Goal: Task Accomplishment & Management: Manage account settings

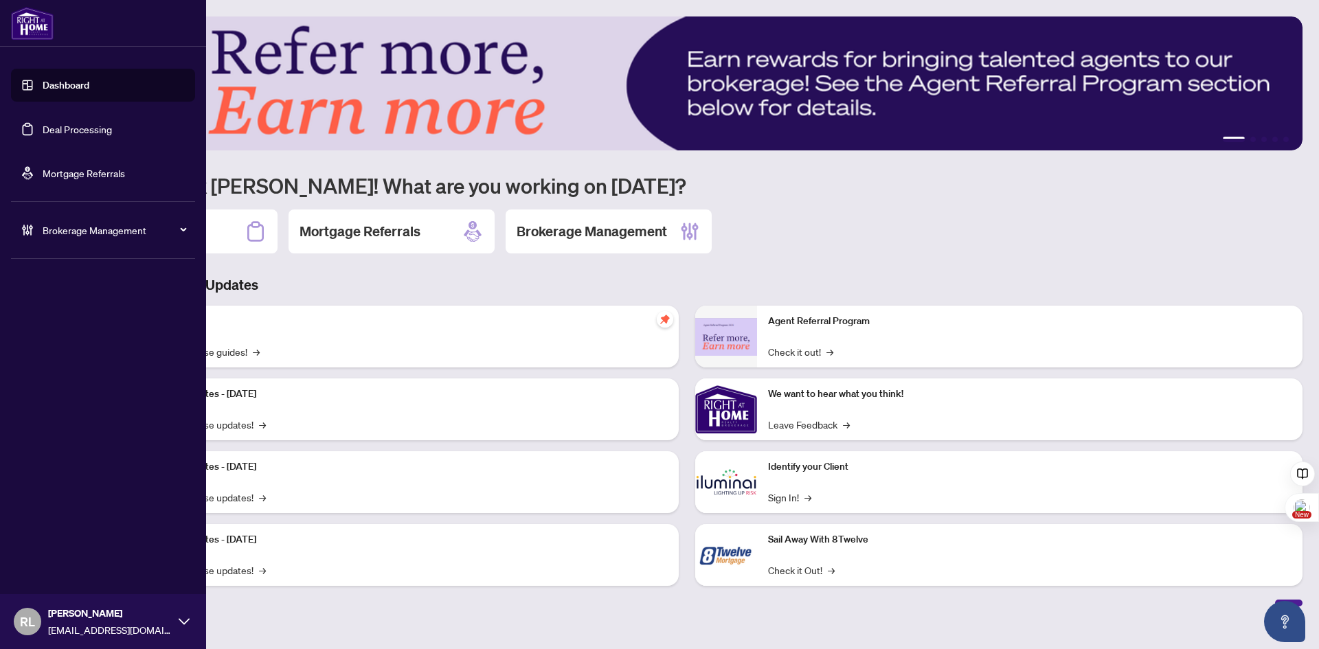
click at [91, 231] on span "Brokerage Management" at bounding box center [114, 230] width 143 height 15
click at [45, 330] on link "Manage Agents" at bounding box center [63, 329] width 68 height 12
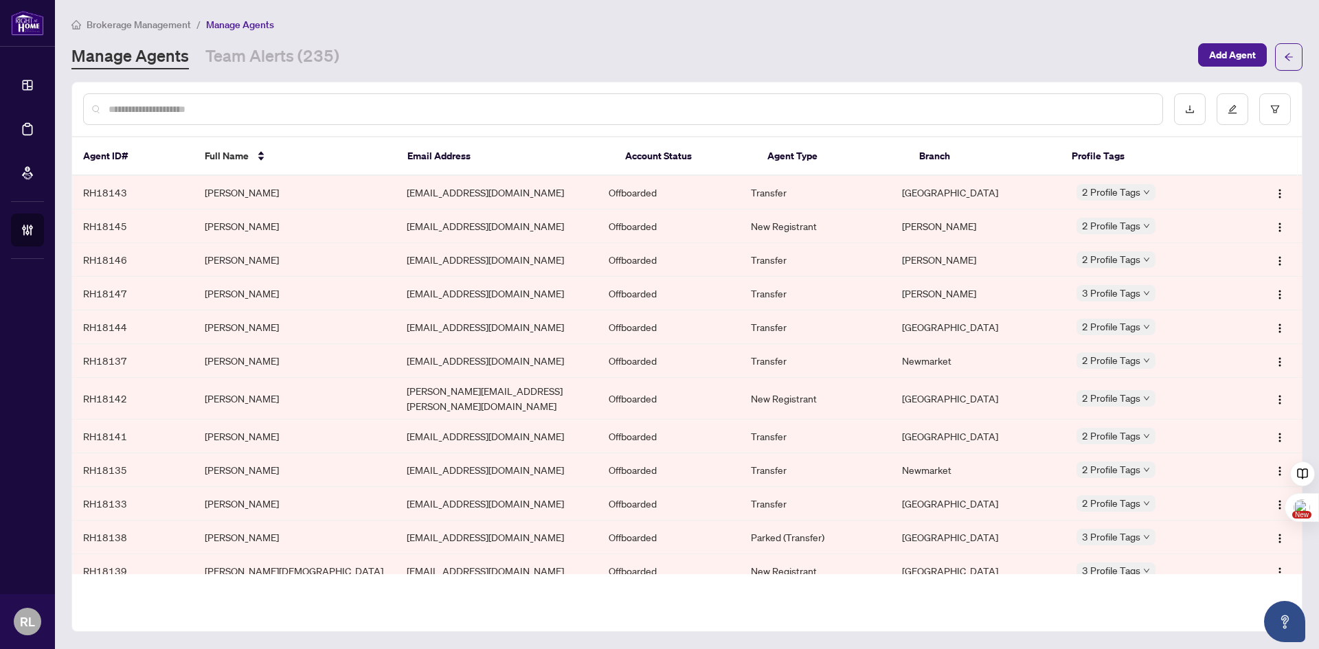
click at [294, 98] on div at bounding box center [623, 109] width 1080 height 32
click at [256, 104] on input "text" at bounding box center [630, 109] width 1043 height 15
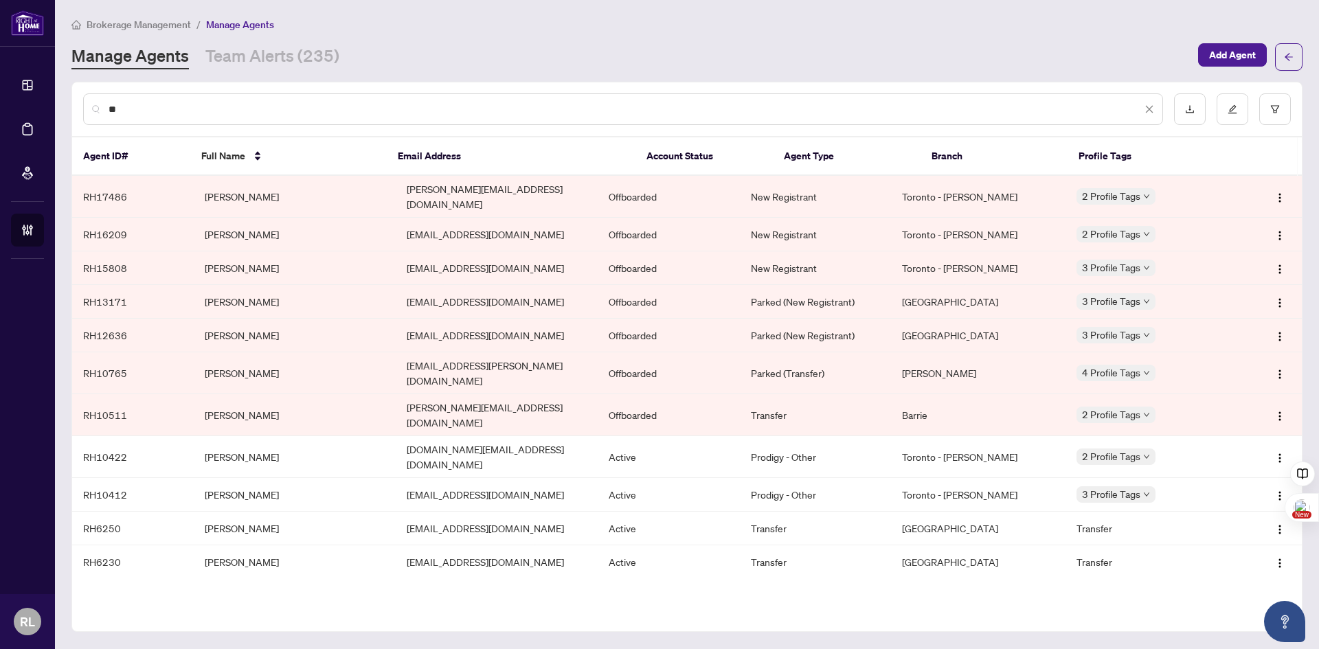
type input "*"
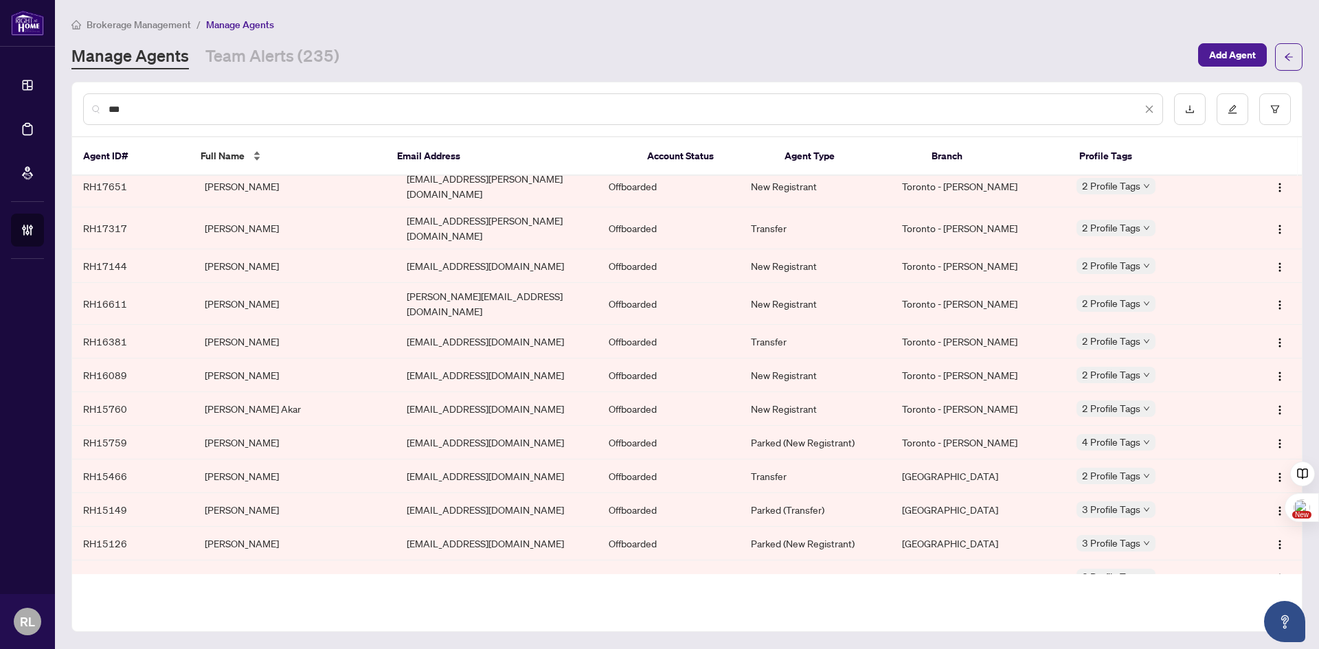
scroll to position [69, 0]
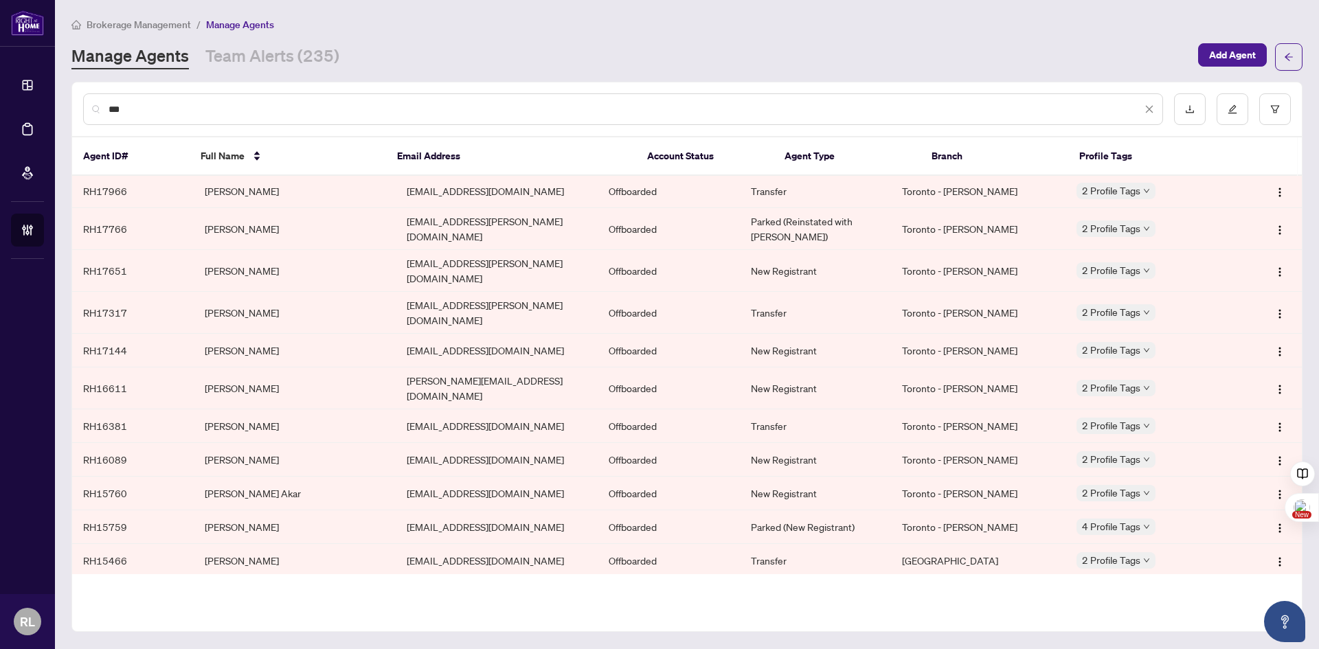
drag, startPoint x: 170, startPoint y: 109, endPoint x: 95, endPoint y: 96, distance: 76.6
click at [107, 99] on div "***" at bounding box center [623, 109] width 1080 height 32
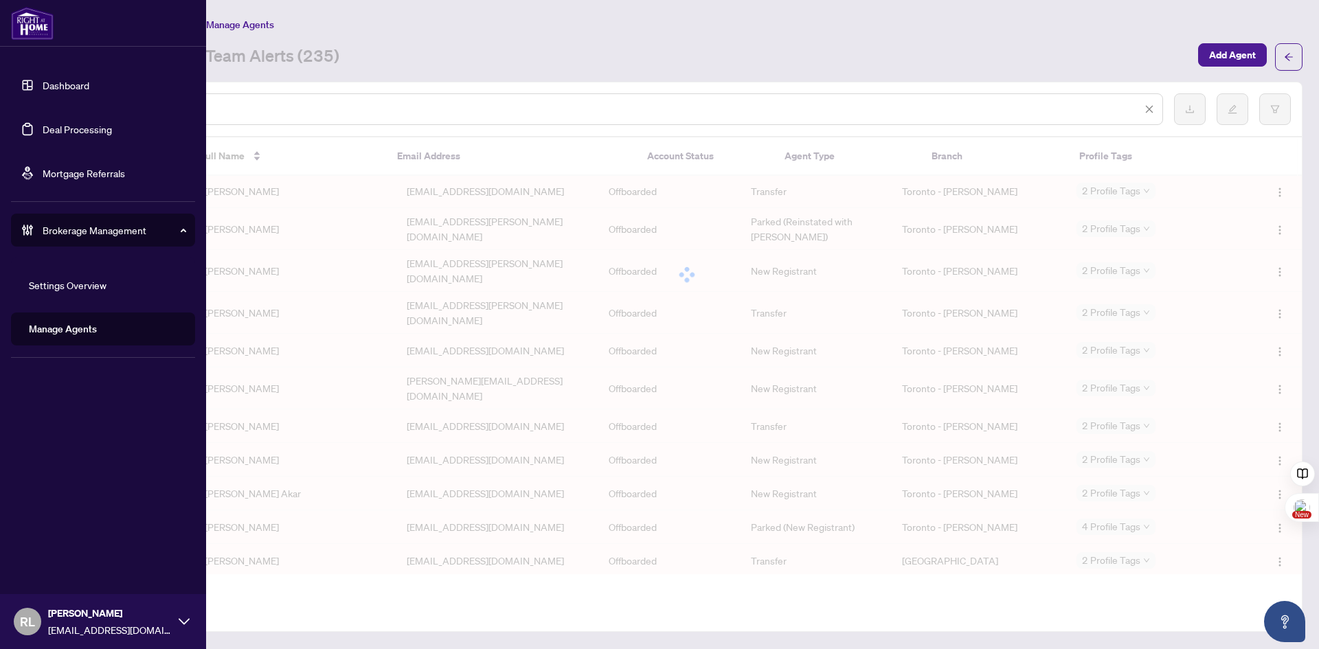
scroll to position [0, 0]
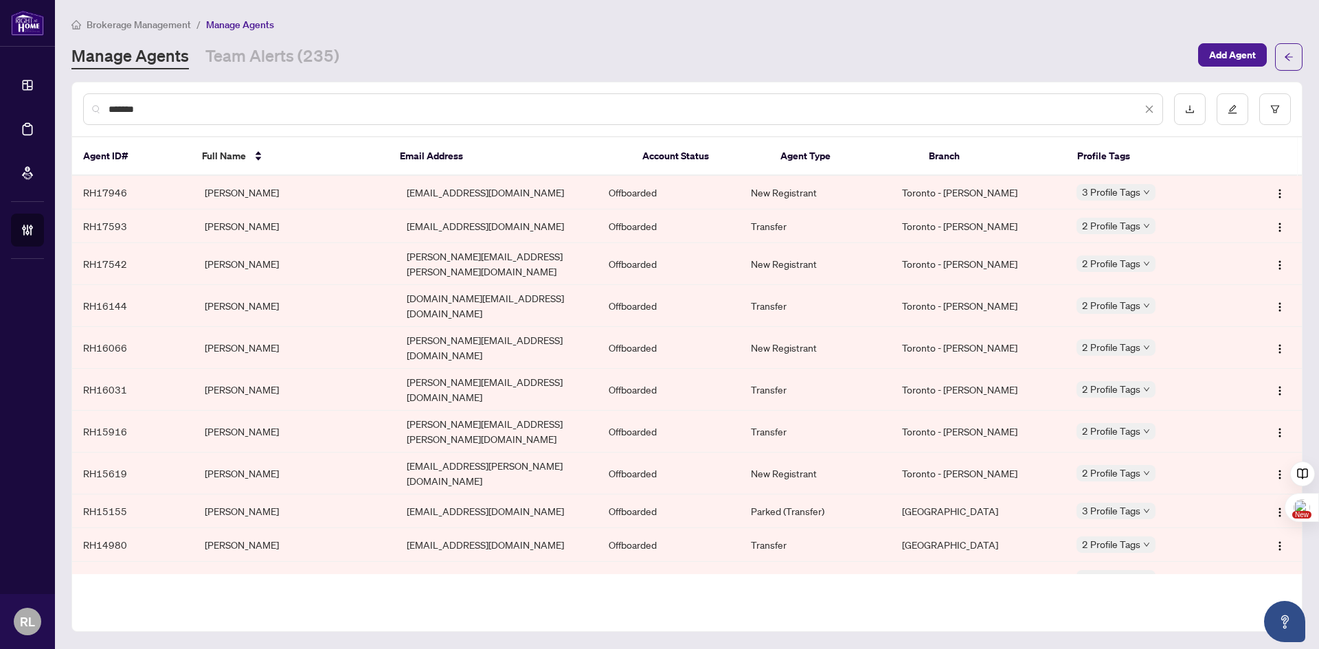
type input "******"
click at [944, 157] on th "Branch" at bounding box center [992, 156] width 148 height 38
click at [1271, 112] on icon "filter" at bounding box center [1275, 109] width 10 height 10
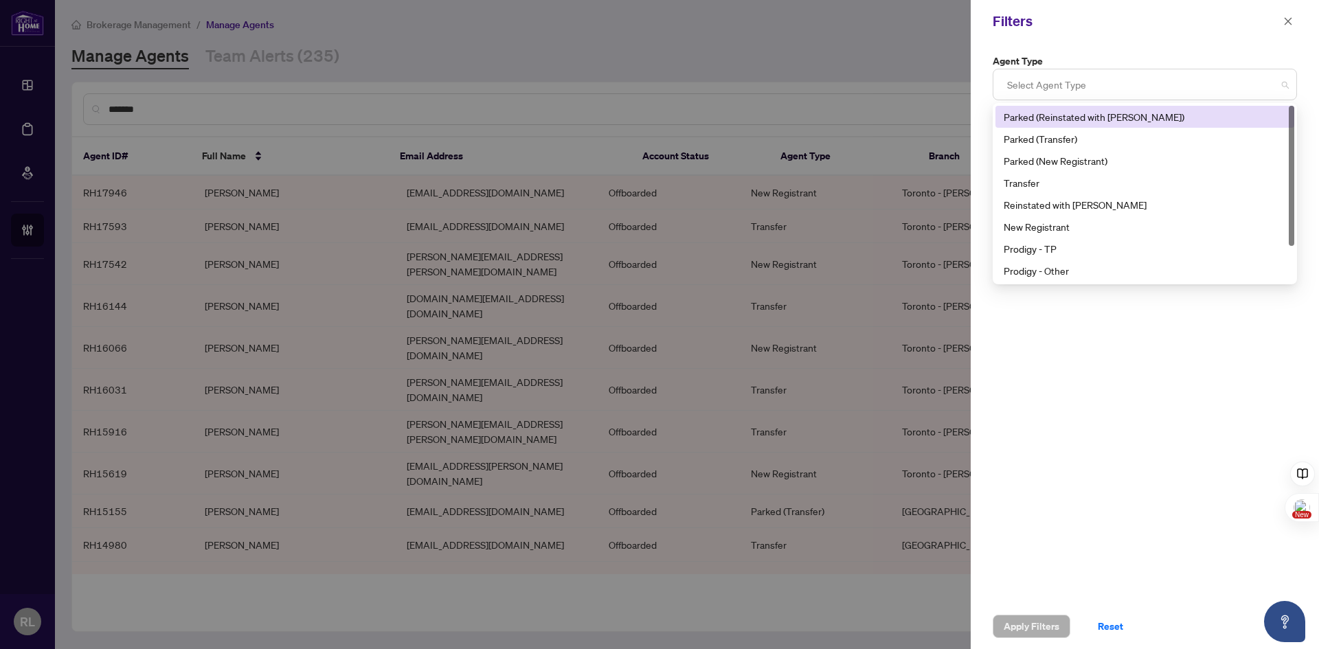
click at [1055, 81] on div at bounding box center [1144, 84] width 286 height 25
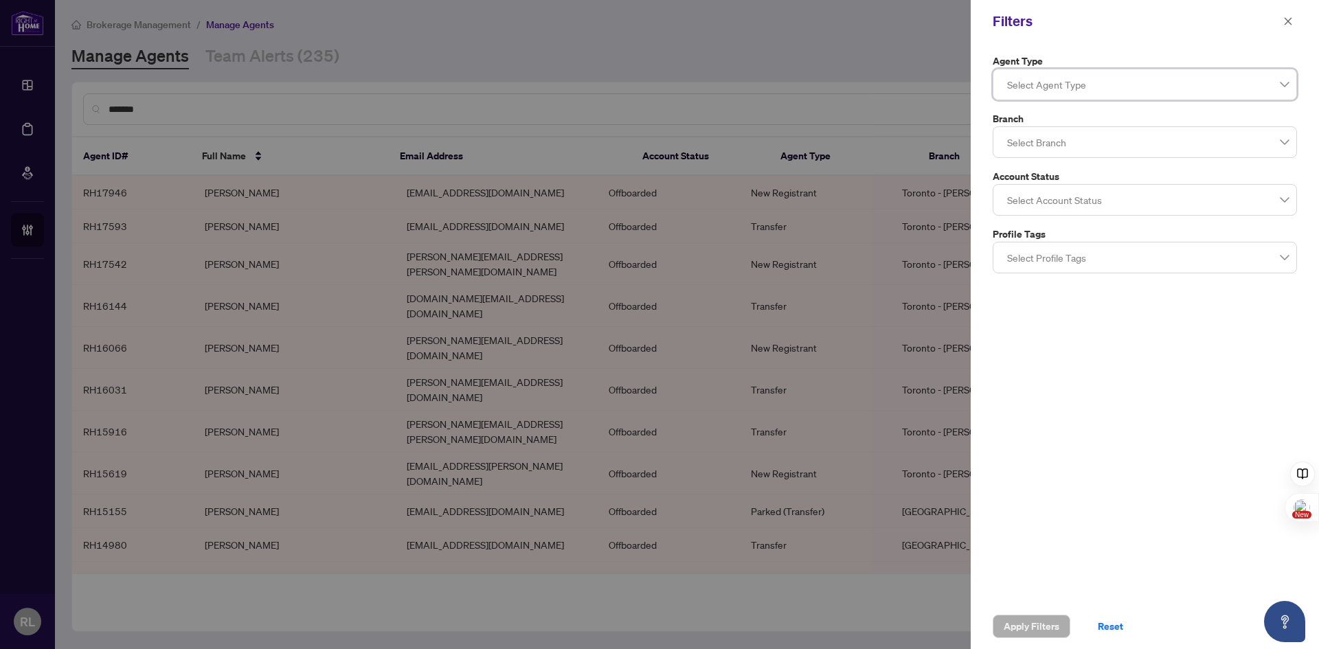
drag, startPoint x: 1115, startPoint y: 20, endPoint x: 1161, endPoint y: 2, distance: 48.7
click at [1124, 16] on div "Filters" at bounding box center [1136, 21] width 286 height 21
click at [1284, 18] on icon "close" at bounding box center [1288, 21] width 10 height 10
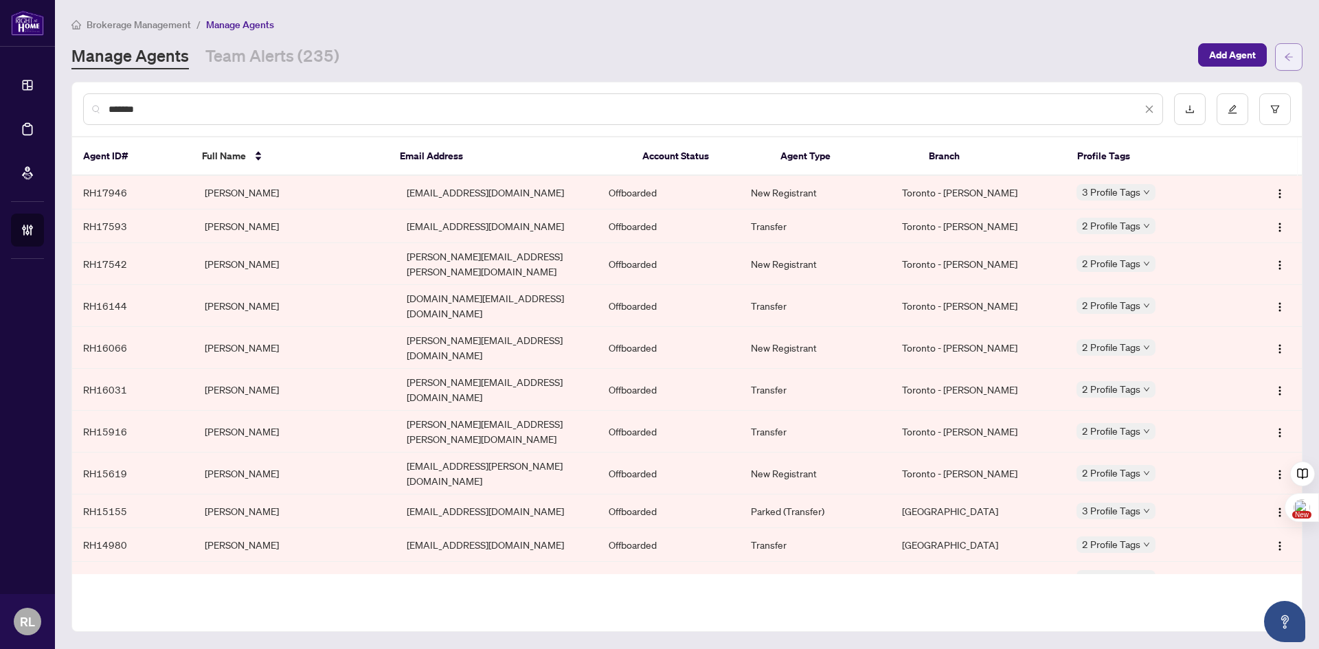
click at [1279, 53] on button "button" at bounding box center [1288, 56] width 27 height 27
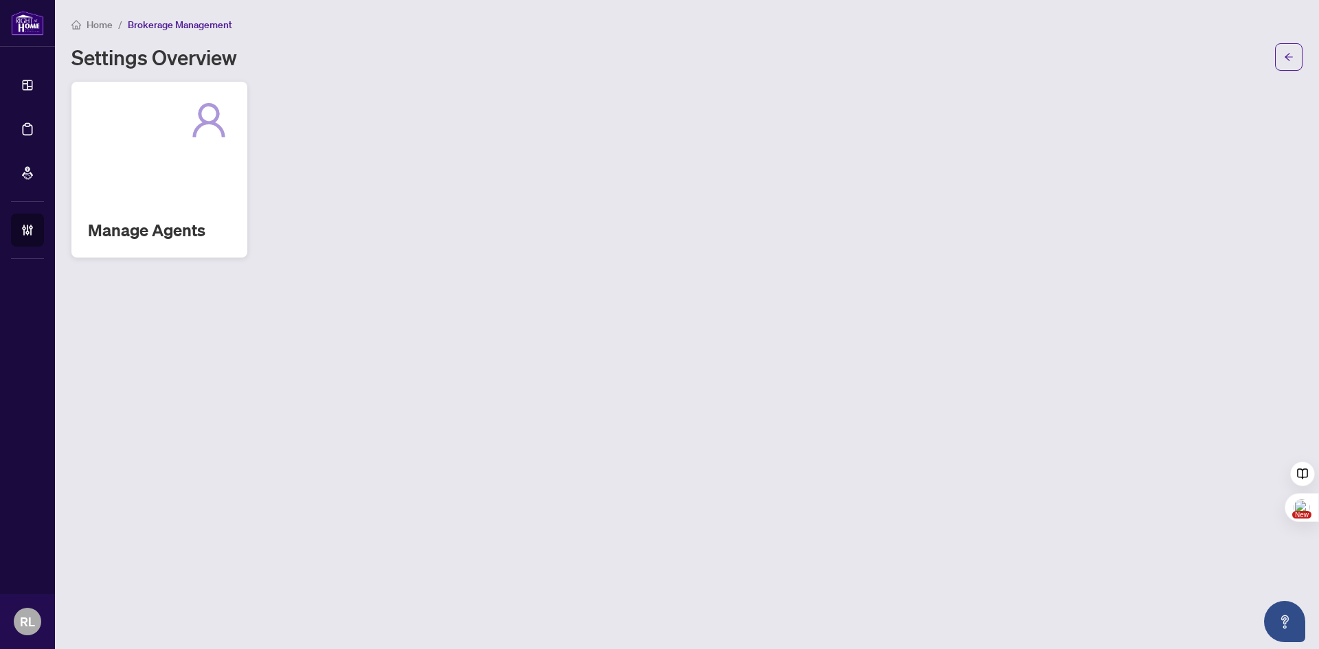
click at [105, 226] on h2 "Manage Agents" at bounding box center [159, 230] width 143 height 22
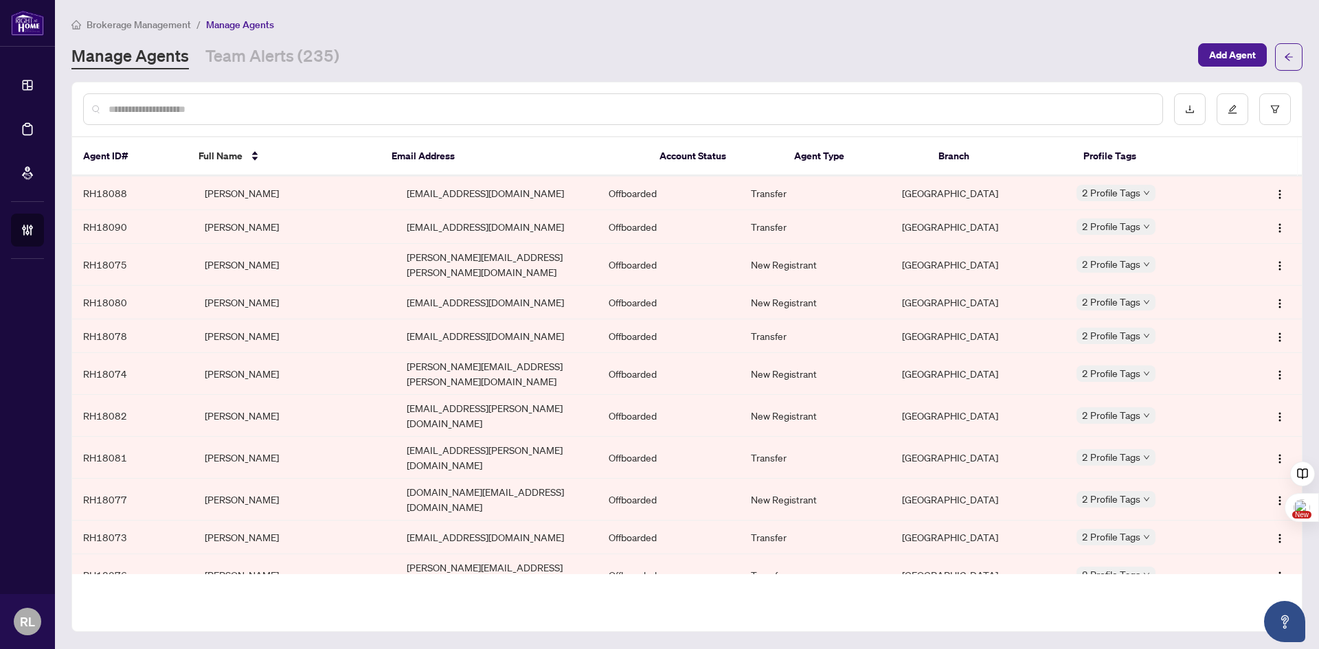
scroll to position [2294, 0]
